Goal: Task Accomplishment & Management: Manage account settings

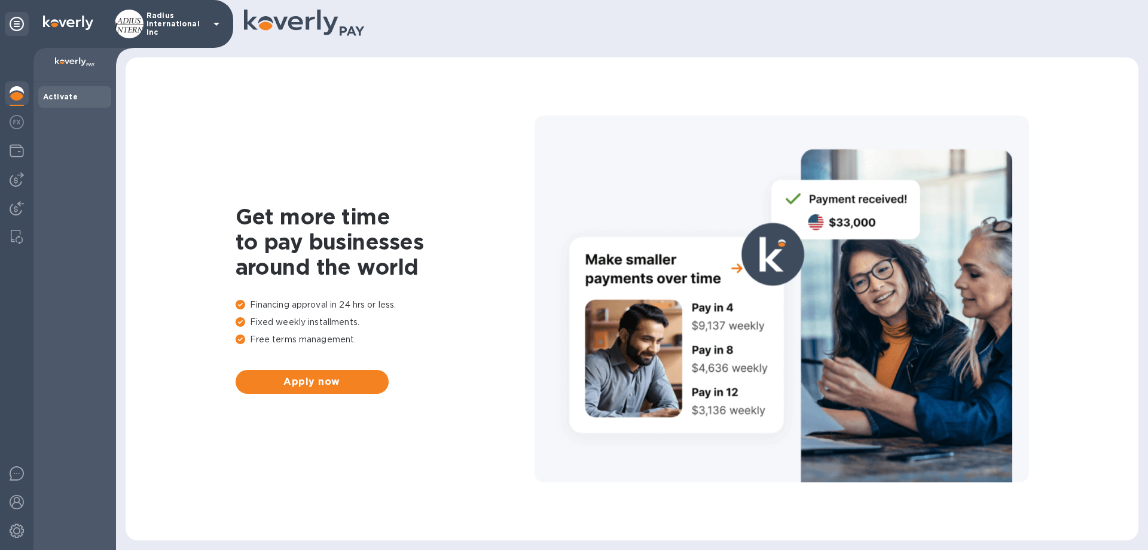
drag, startPoint x: 18, startPoint y: 208, endPoint x: 64, endPoint y: 206, distance: 46.1
click at [19, 208] on img at bounding box center [17, 208] width 14 height 14
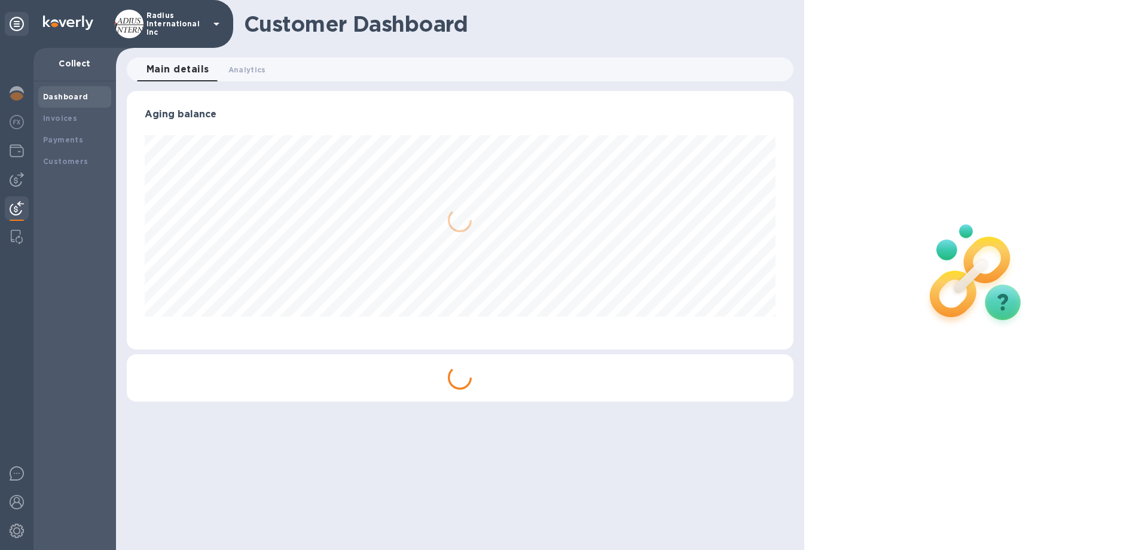
scroll to position [258, 666]
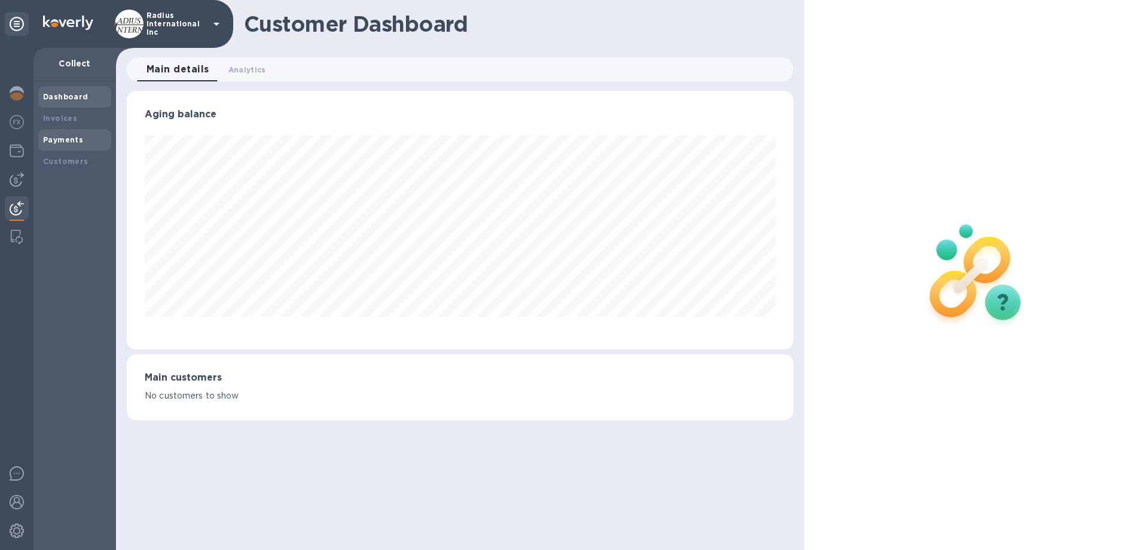
click at [81, 144] on div "Payments" at bounding box center [74, 140] width 63 height 12
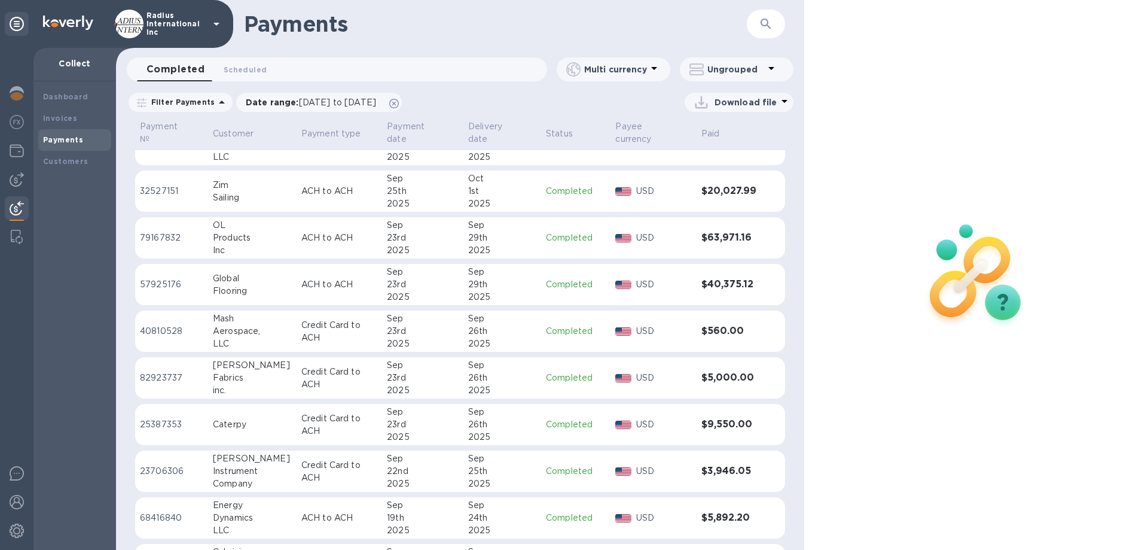
scroll to position [1343, 0]
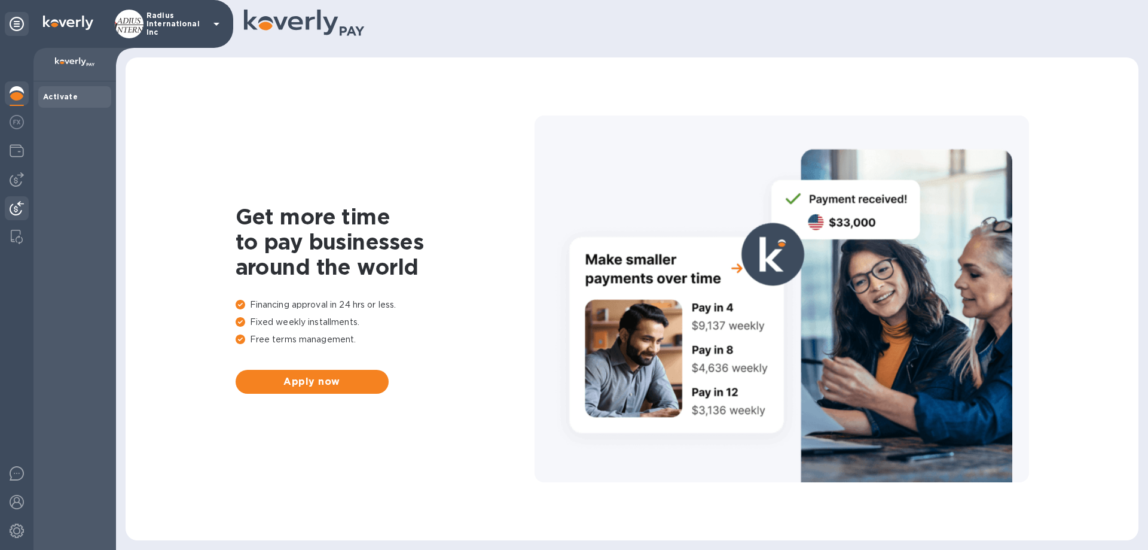
click at [16, 207] on img at bounding box center [17, 208] width 14 height 14
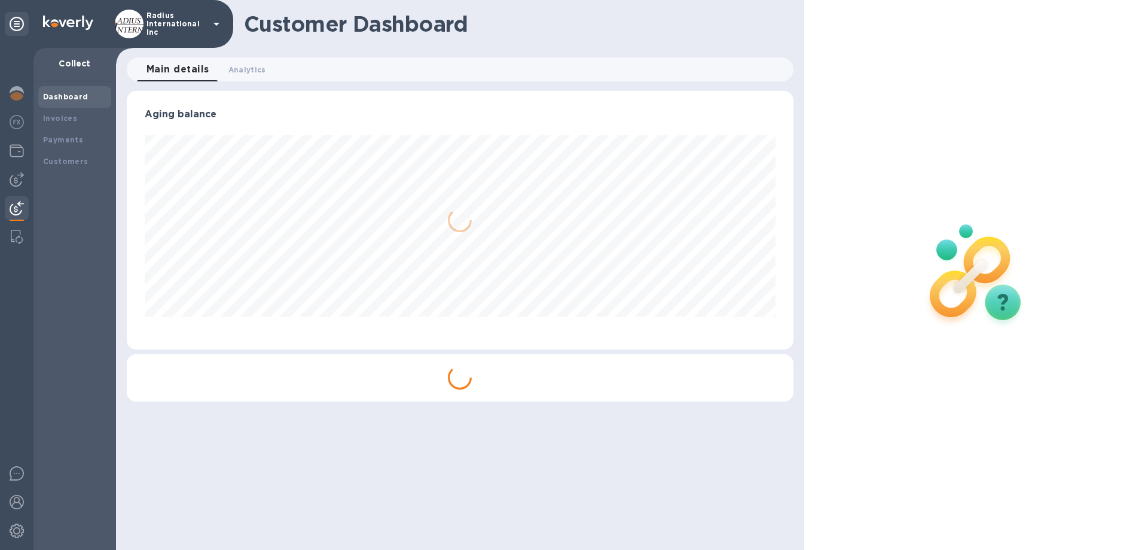
scroll to position [258, 666]
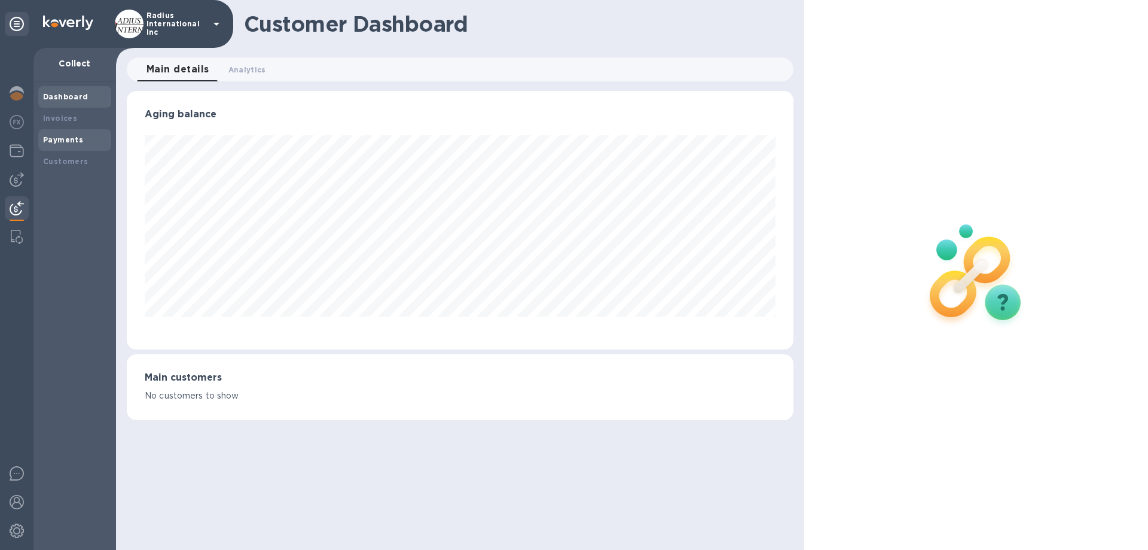
click at [87, 138] on div "Payments" at bounding box center [74, 140] width 63 height 12
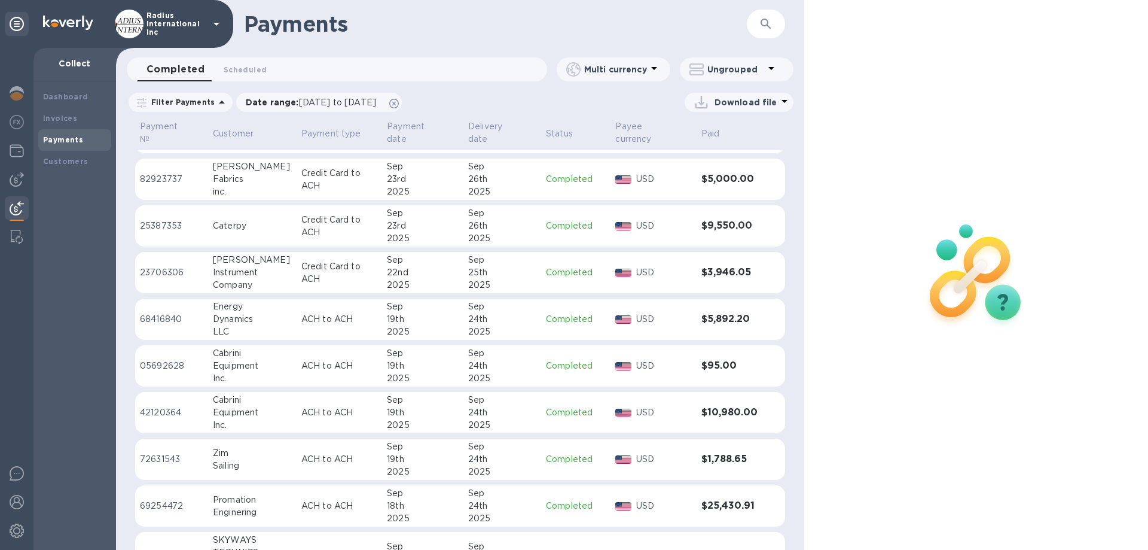
scroll to position [1164, 0]
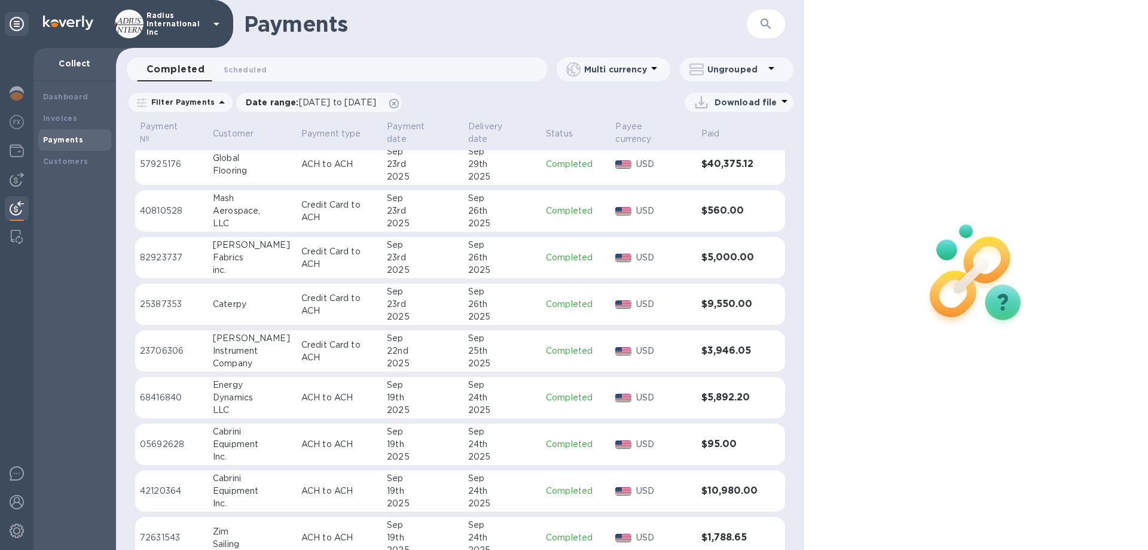
drag, startPoint x: 395, startPoint y: 313, endPoint x: 492, endPoint y: 296, distance: 97.7
click at [395, 313] on div "2025" at bounding box center [423, 316] width 72 height 13
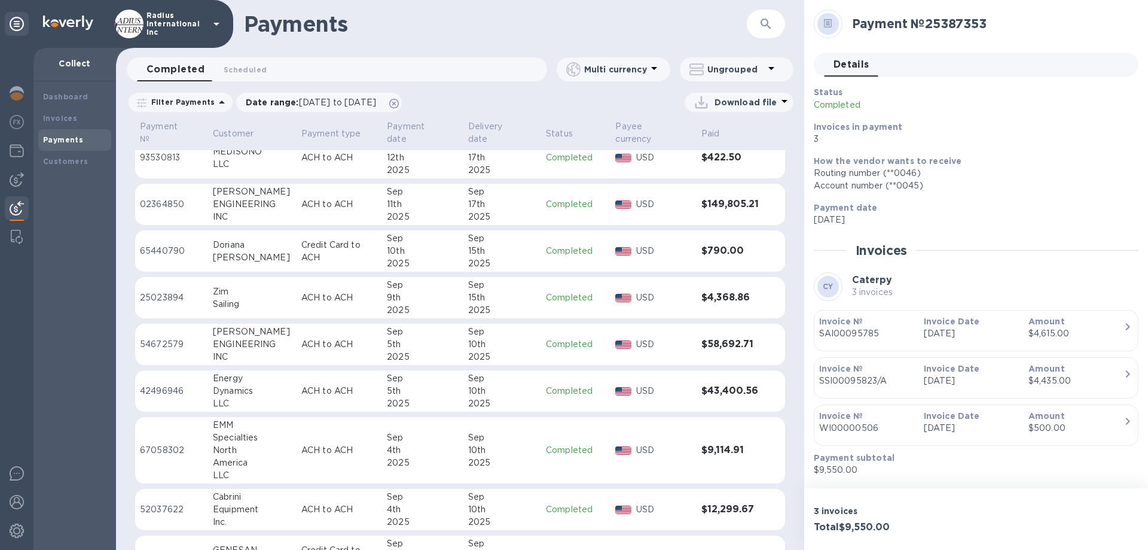
scroll to position [2040, 0]
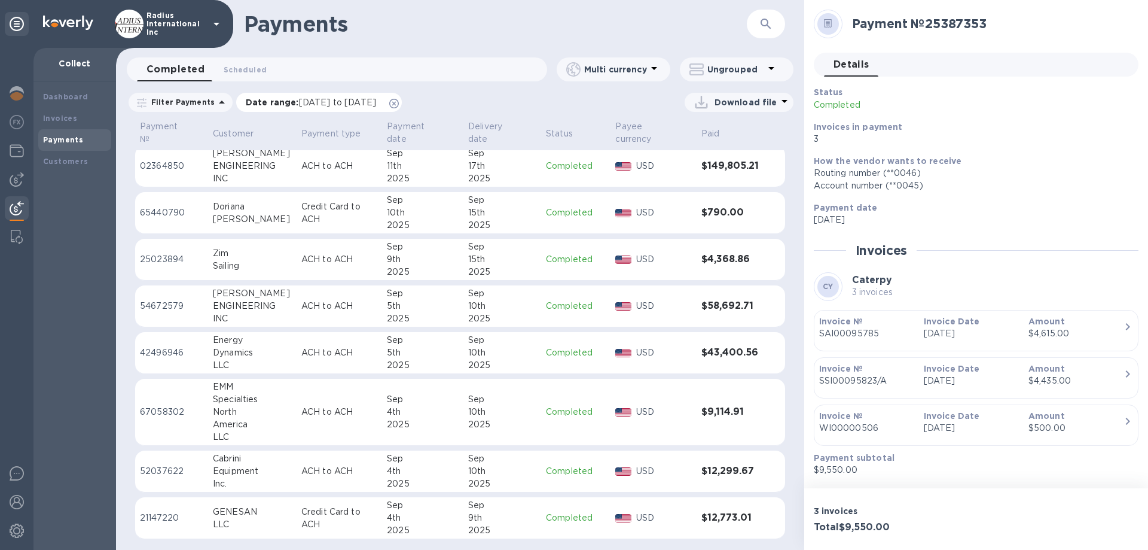
drag, startPoint x: 428, startPoint y: 101, endPoint x: 431, endPoint y: 138, distance: 36.6
click at [399, 101] on icon at bounding box center [394, 104] width 10 height 10
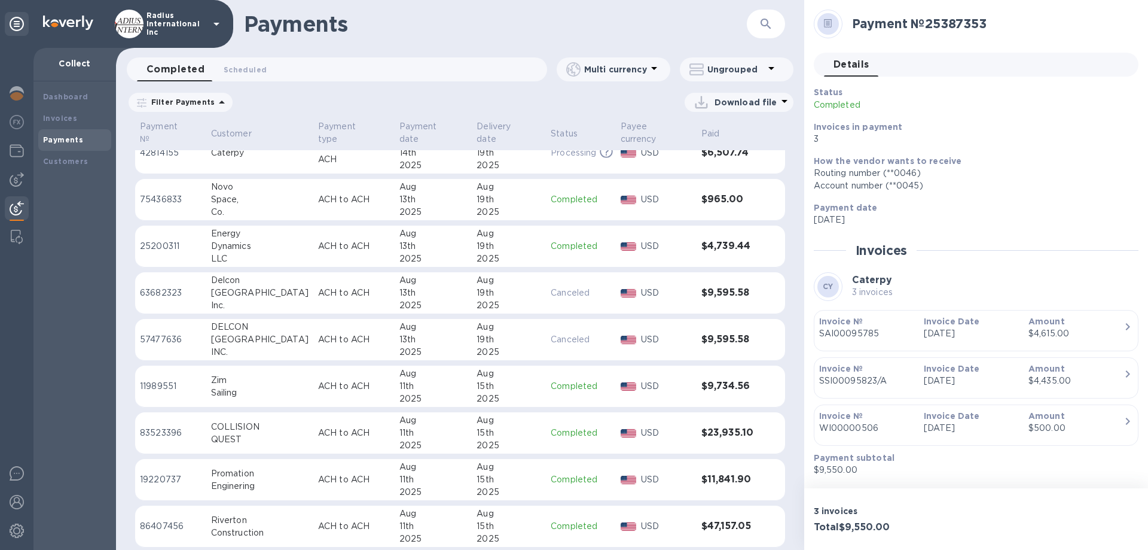
scroll to position [4536, 0]
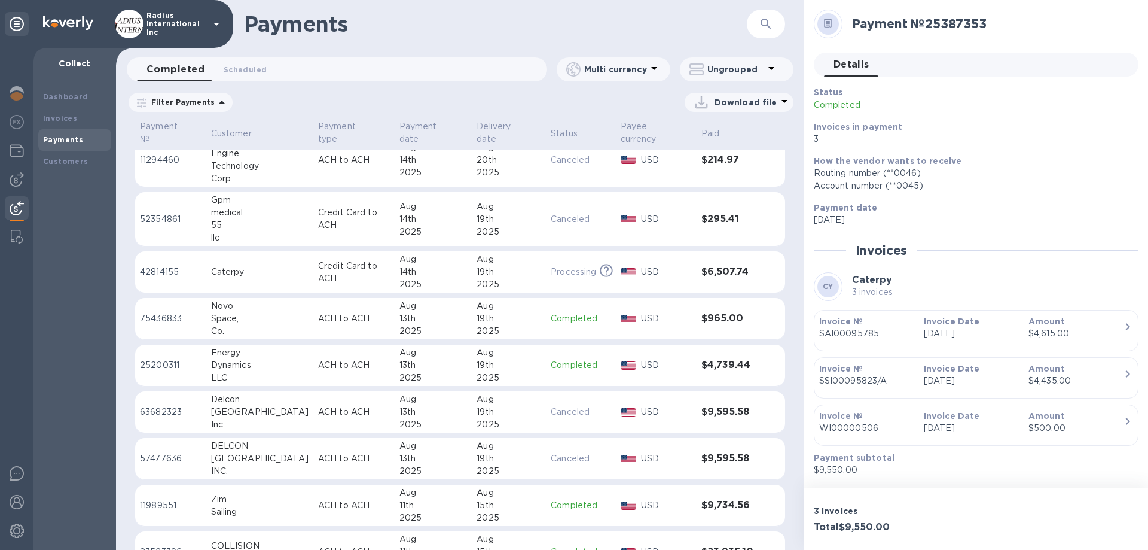
click at [477, 267] on div "19th" at bounding box center [509, 272] width 65 height 13
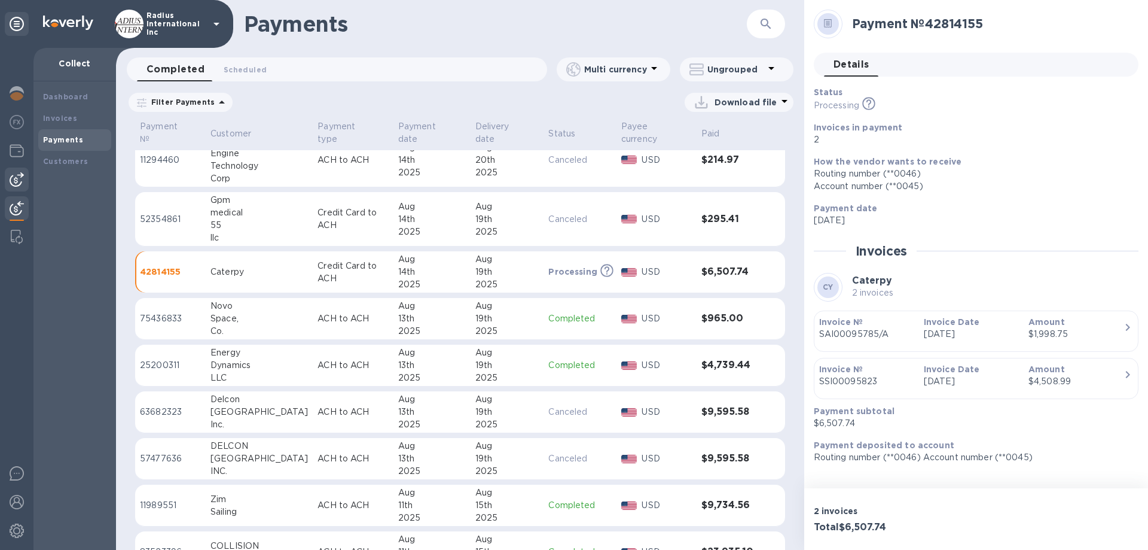
click at [12, 177] on img at bounding box center [17, 179] width 14 height 14
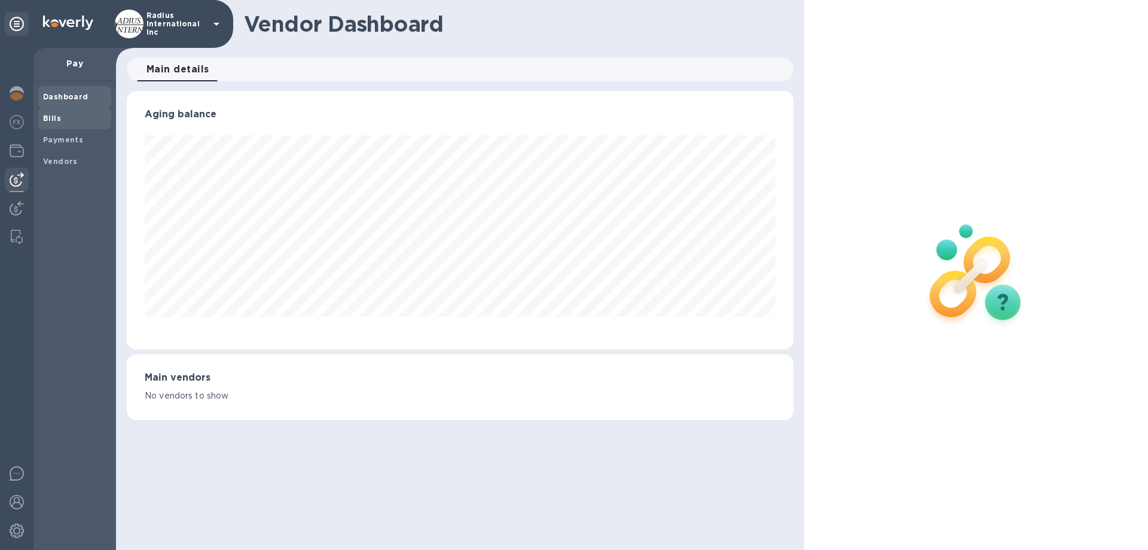
scroll to position [258, 666]
click at [64, 114] on span "Bills" at bounding box center [74, 118] width 63 height 12
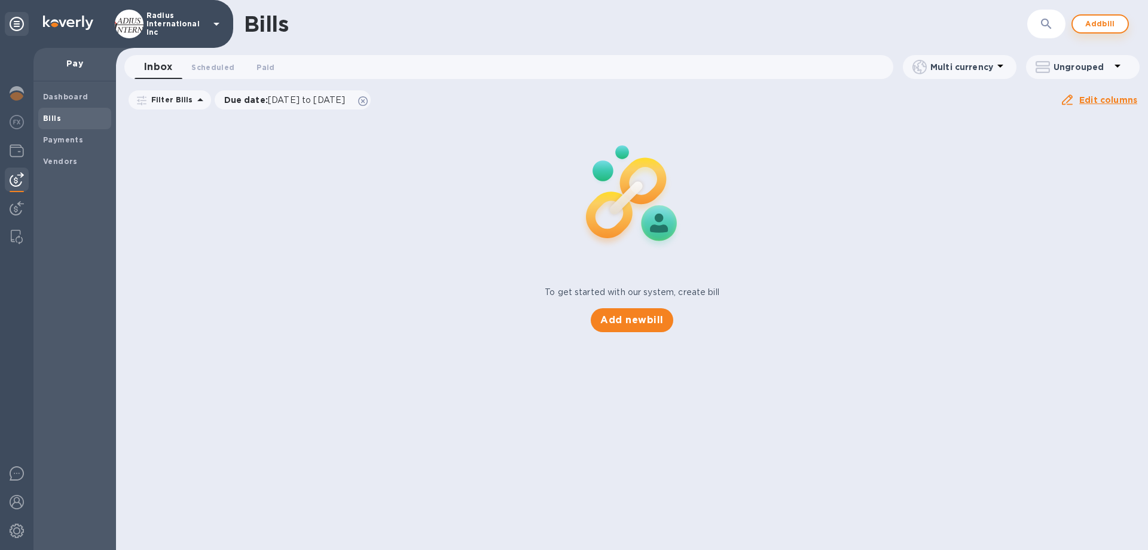
click at [1107, 25] on span "Add bill" at bounding box center [1101, 24] width 36 height 14
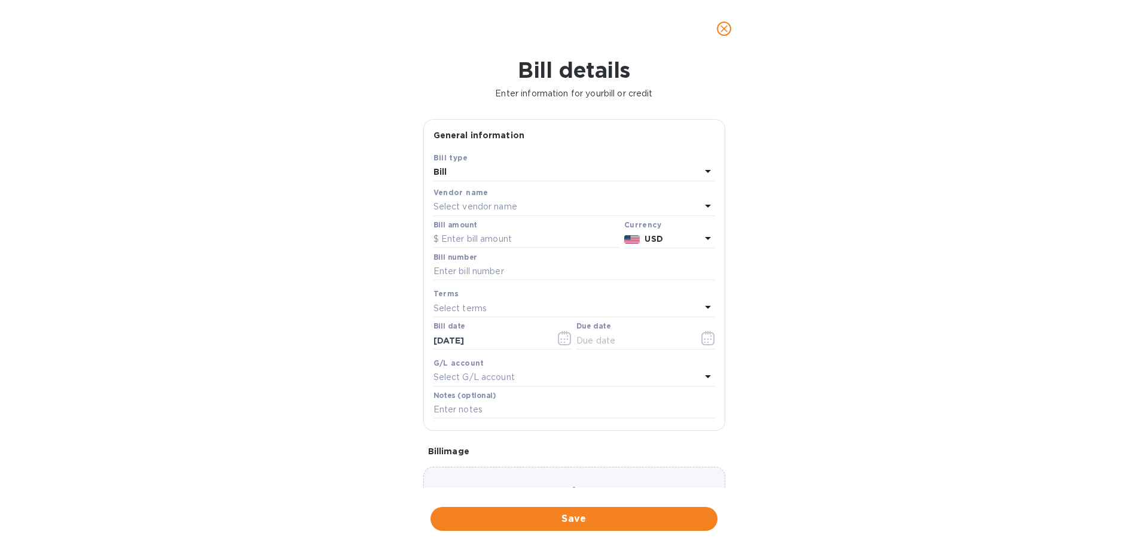
click at [487, 199] on div "Select vendor name" at bounding box center [567, 207] width 267 height 17
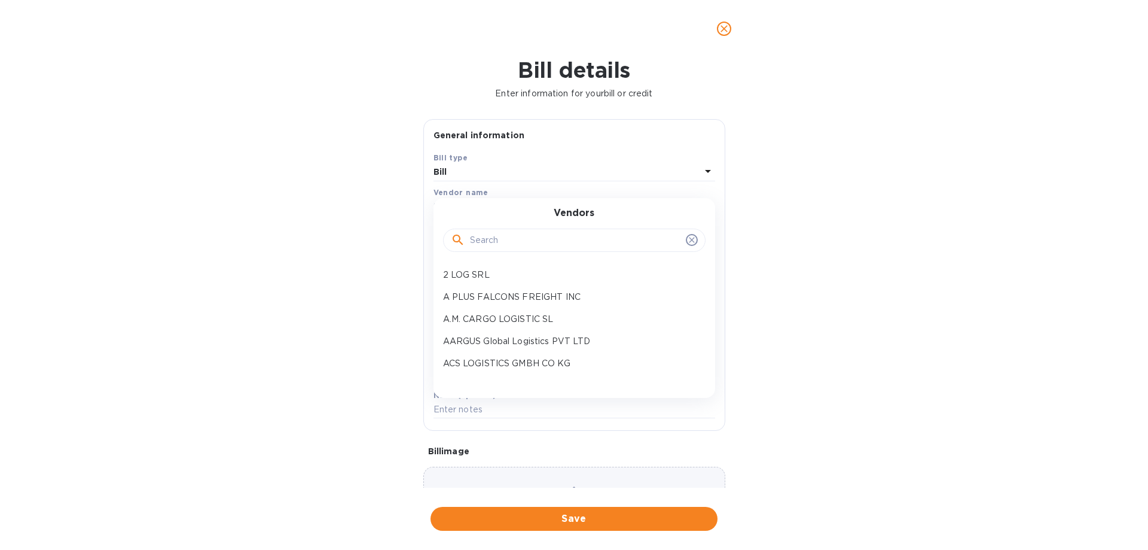
click at [509, 245] on input "text" at bounding box center [575, 240] width 211 height 18
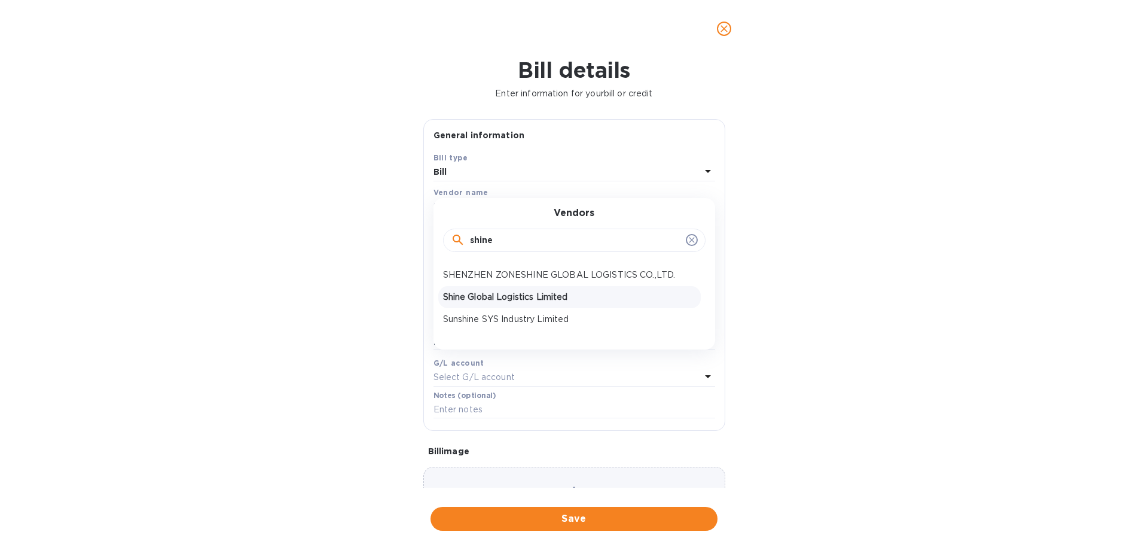
type input "shine"
click at [523, 296] on p "Shine Global Logistics Limited" at bounding box center [569, 297] width 253 height 13
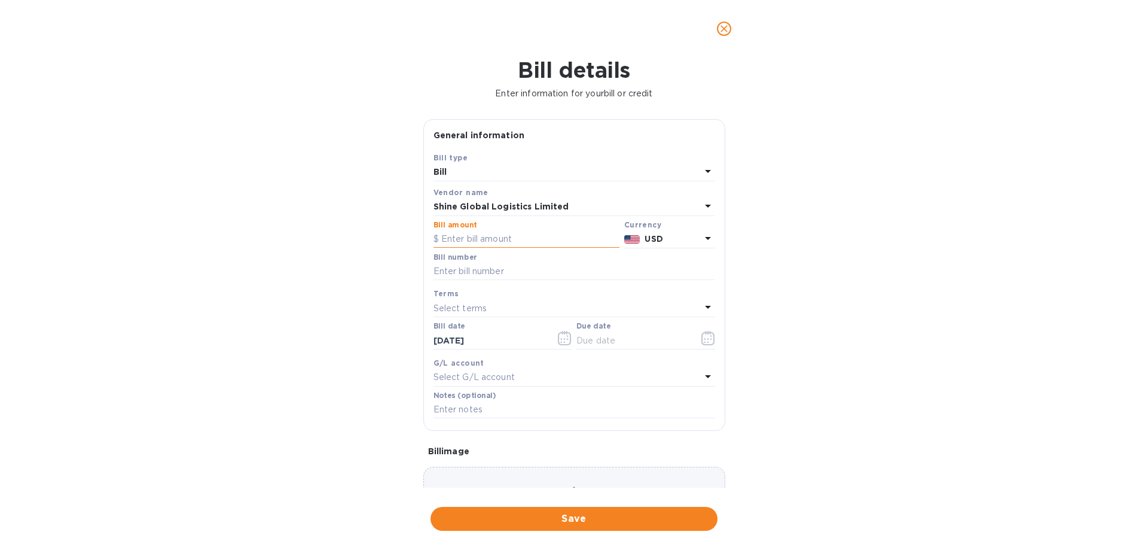
click at [485, 240] on input "text" at bounding box center [527, 239] width 186 height 18
type input "7,671.53"
click at [479, 270] on input "text" at bounding box center [575, 272] width 282 height 18
click at [506, 273] on input "August SOA- SHne" at bounding box center [575, 272] width 282 height 18
type input "August SOA- Shine"
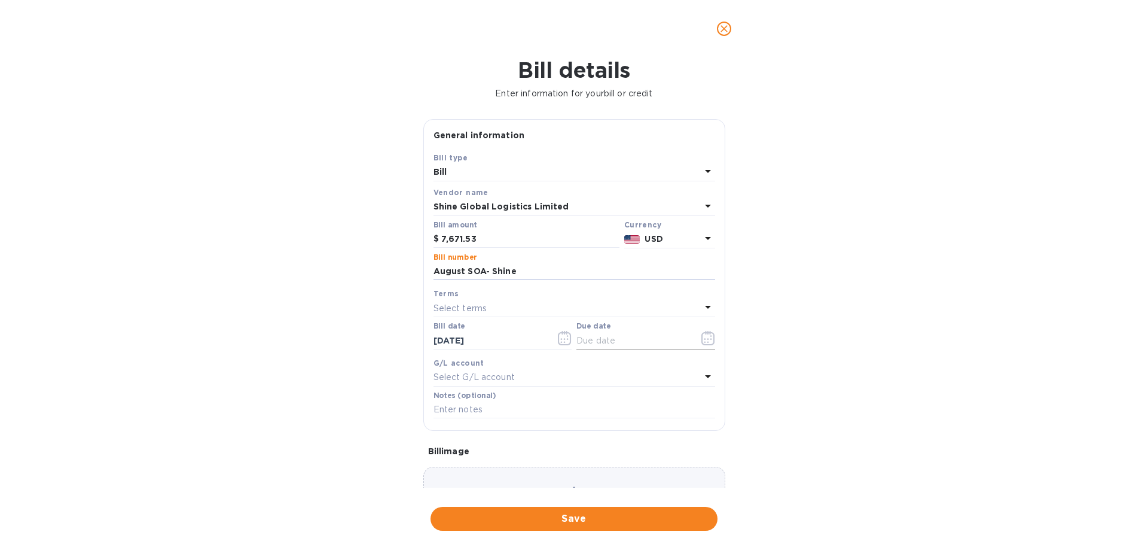
drag, startPoint x: 612, startPoint y: 340, endPoint x: 693, endPoint y: 340, distance: 80.7
click at [612, 340] on input "text" at bounding box center [633, 340] width 113 height 18
click at [705, 334] on icon "button" at bounding box center [709, 338] width 14 height 14
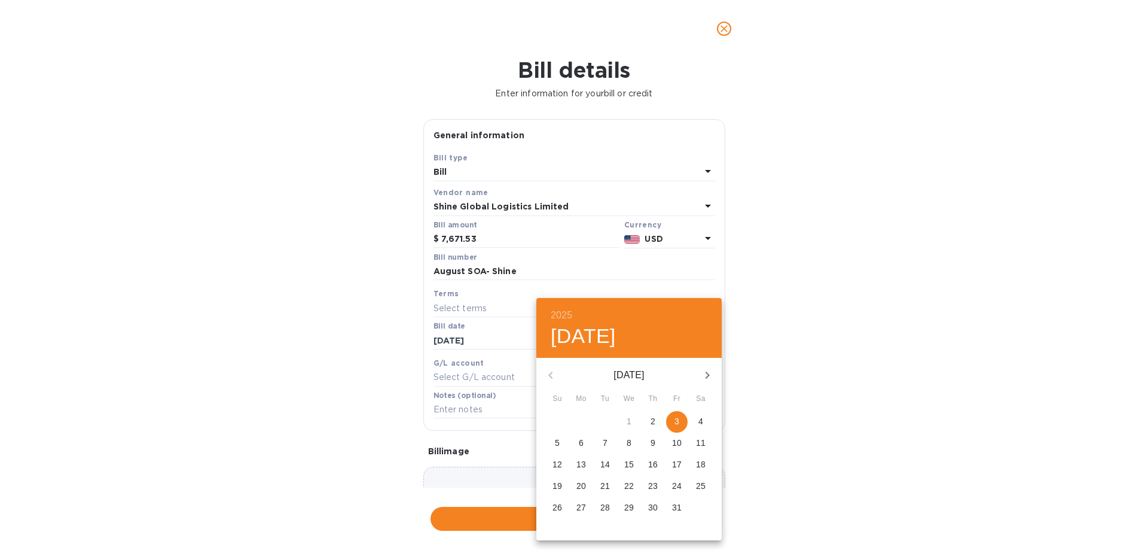
click at [683, 424] on span "3" at bounding box center [677, 421] width 22 height 12
type input "[DATE]"
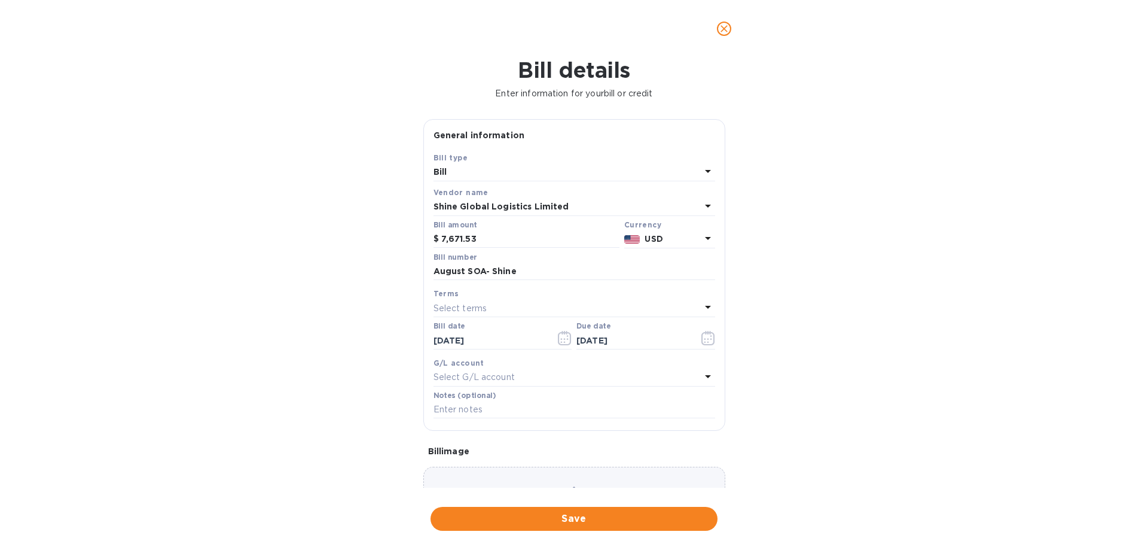
click at [817, 410] on div "2025 Fri, Oct [DATE] Mo Tu We Th Fr Sa 28 29 30 1 2 3 4 5 6 7 8 9 10 11 12 13 1…" at bounding box center [574, 275] width 1148 height 550
drag, startPoint x: 641, startPoint y: 522, endPoint x: 724, endPoint y: 325, distance: 213.9
click at [641, 520] on span "Save" at bounding box center [574, 518] width 268 height 14
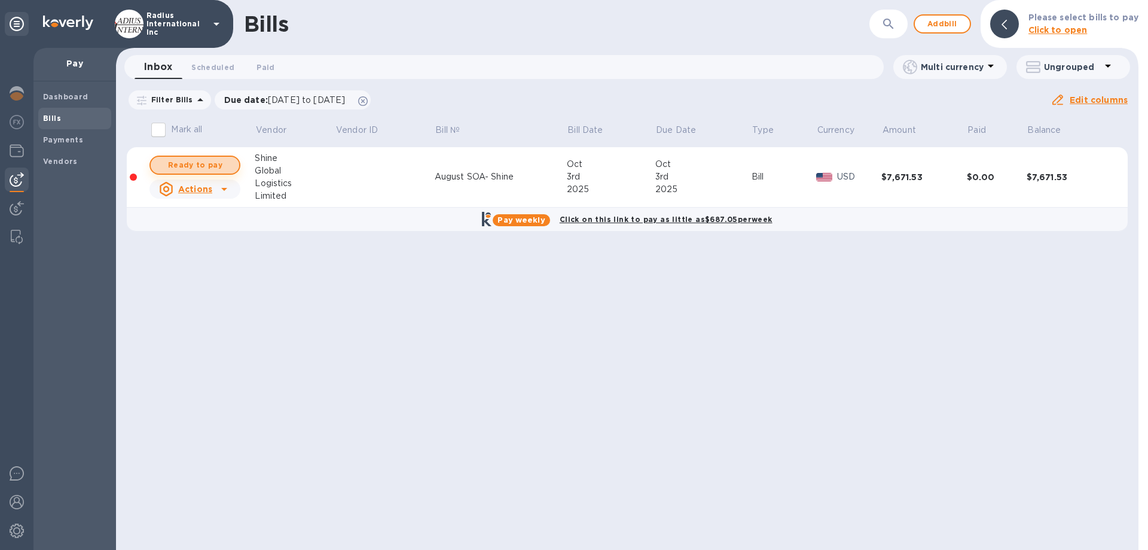
click at [219, 165] on span "Ready to pay" at bounding box center [194, 165] width 69 height 14
checkbox input "true"
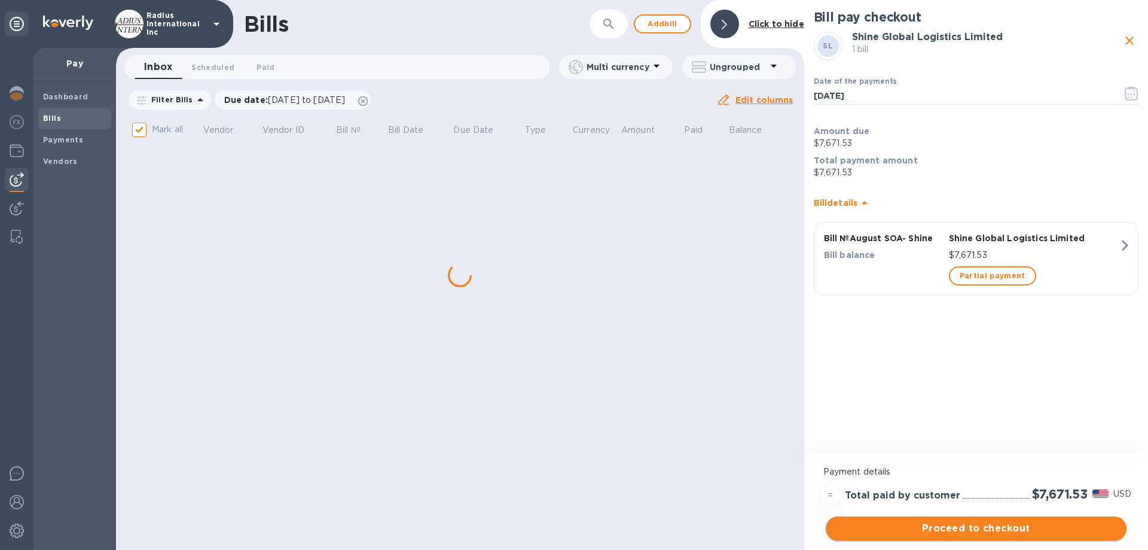
click at [1020, 529] on span "Proceed to checkout" at bounding box center [977, 528] width 282 height 14
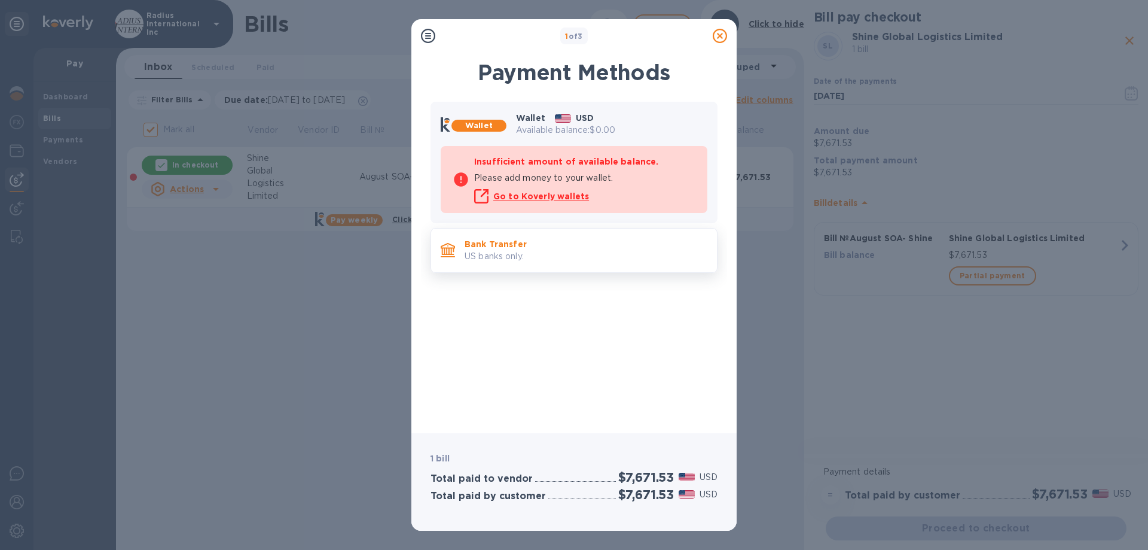
click at [547, 249] on p "Bank Transfer" at bounding box center [586, 244] width 243 height 12
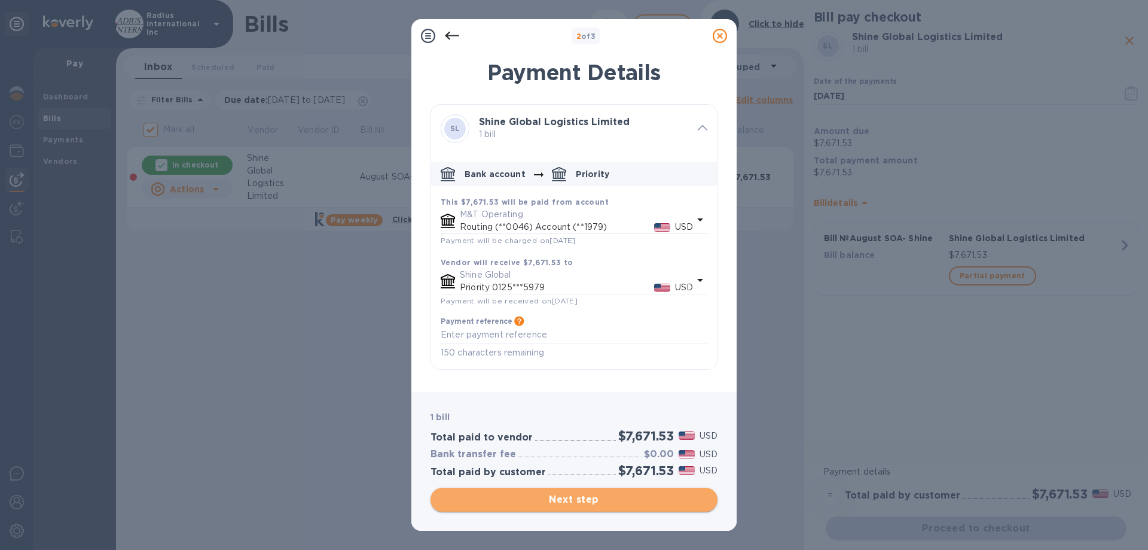
click at [653, 496] on span "Next step" at bounding box center [574, 499] width 268 height 14
